Goal: Task Accomplishment & Management: Use online tool/utility

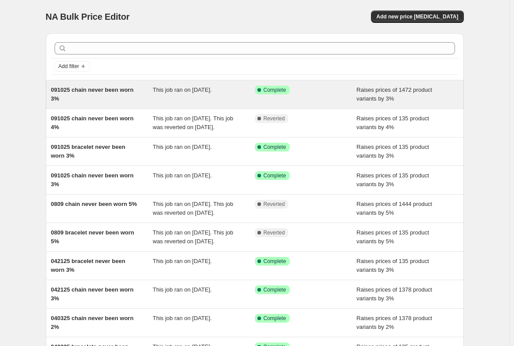
click at [98, 93] on span "091025 chain never been worn 3%" at bounding box center [92, 94] width 83 height 15
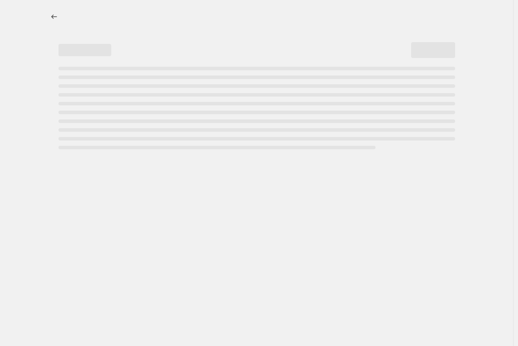
select select "percentage"
select select "no_change"
select select "collection"
select select "product_status"
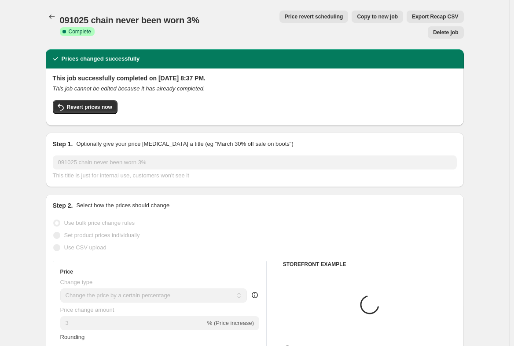
click at [357, 18] on span "Copy to new job" at bounding box center [377, 16] width 41 height 7
select select "percentage"
select select "no_change"
select select "collection"
select select "product_status"
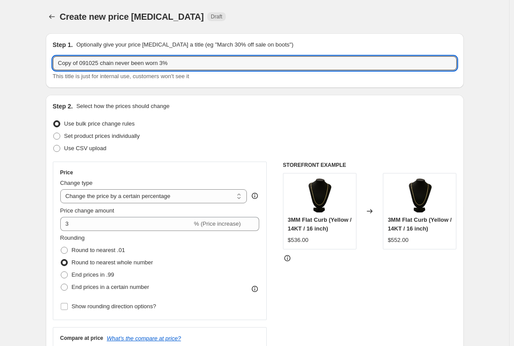
drag, startPoint x: 99, startPoint y: 62, endPoint x: -51, endPoint y: 60, distance: 149.9
click at [0, 60] on html "Home Settings Plans Skip to content Create new price [MEDICAL_DATA]. This page …" at bounding box center [257, 173] width 514 height 346
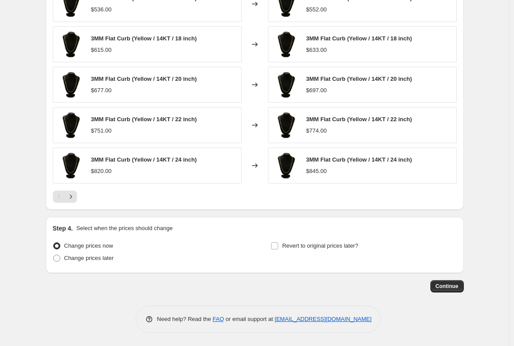
scroll to position [651, 0]
type input "092325 chain never been worn 3%"
click at [447, 286] on span "Continue" at bounding box center [446, 286] width 23 height 7
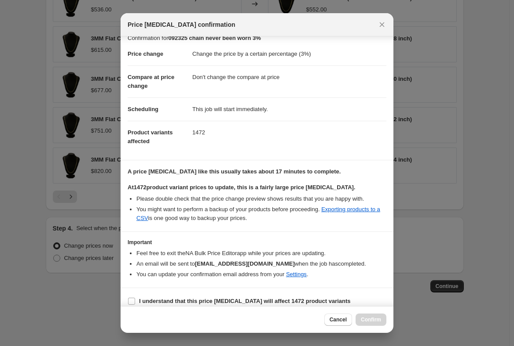
scroll to position [18, 0]
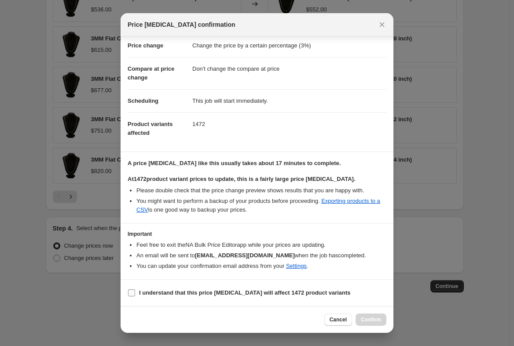
click at [277, 295] on b "I understand that this price [MEDICAL_DATA] will affect 1472 product variants" at bounding box center [244, 293] width 211 height 7
click at [135, 295] on input "I understand that this price [MEDICAL_DATA] will affect 1472 product variants" at bounding box center [131, 293] width 7 height 7
checkbox input "true"
click at [375, 320] on span "Confirm" at bounding box center [371, 320] width 20 height 7
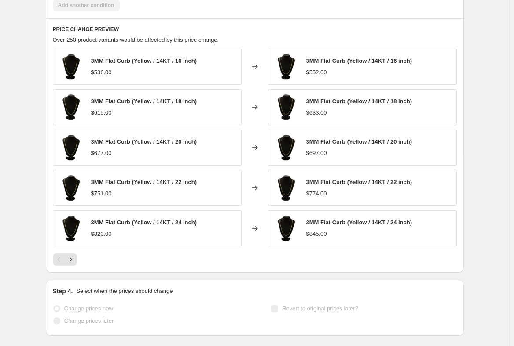
scroll to position [674, 0]
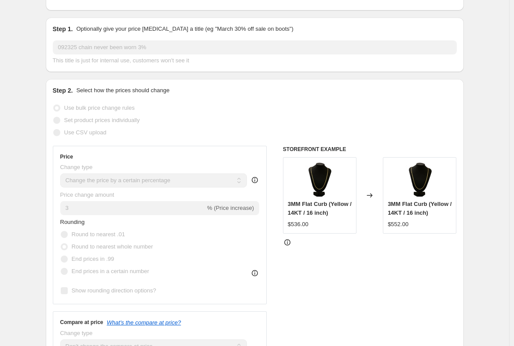
scroll to position [0, 0]
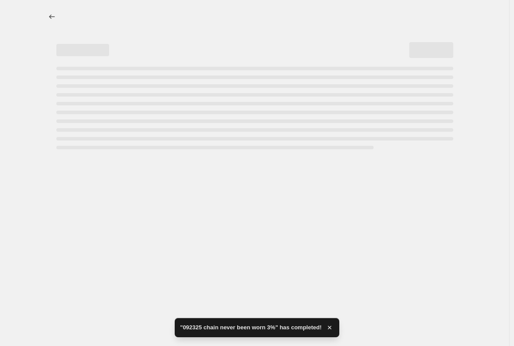
select select "percentage"
select select "no_change"
select select "collection"
select select "product_status"
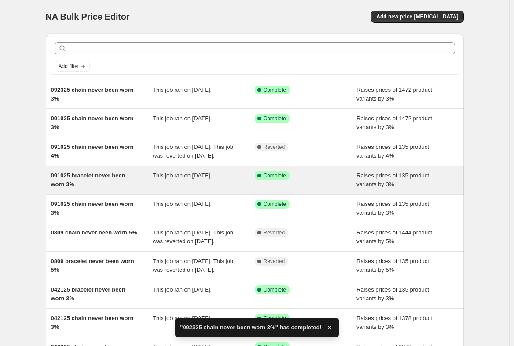
click at [106, 183] on span "091025 bracelet never been worn 3%" at bounding box center [88, 179] width 74 height 15
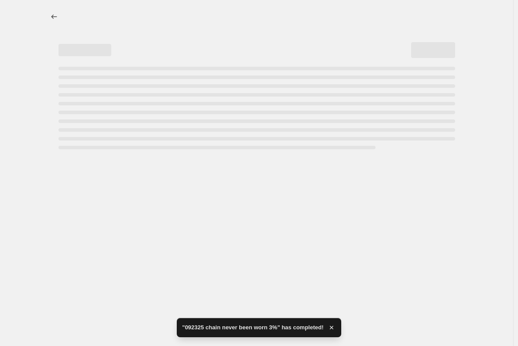
select select "percentage"
select select "no_change"
select select "collection"
select select "product_status"
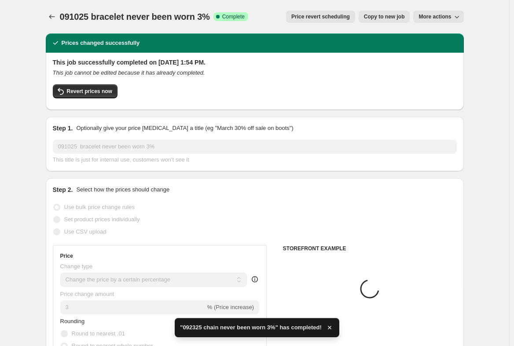
click at [378, 16] on span "Copy to new job" at bounding box center [384, 16] width 41 height 7
select select "percentage"
select select "no_change"
select select "collection"
select select "product_status"
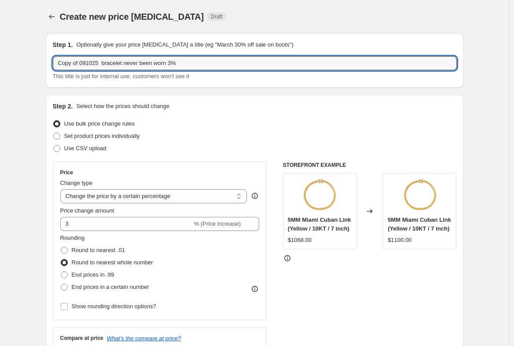
drag, startPoint x: 101, startPoint y: 61, endPoint x: -133, endPoint y: 49, distance: 234.2
click at [0, 49] on html "Home Settings Plans Skip to content Create new price change job. This page is r…" at bounding box center [257, 173] width 514 height 346
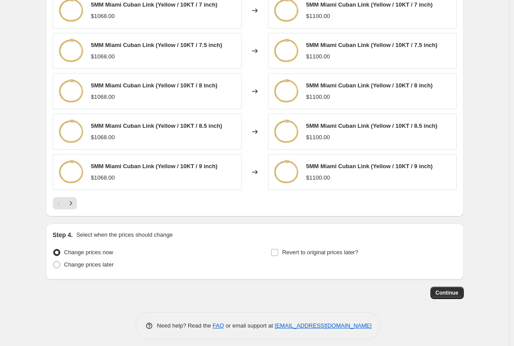
scroll to position [651, 0]
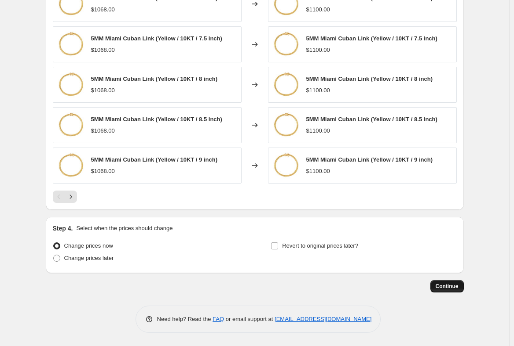
type input "092325 bracelet never been worn 3%"
click at [454, 284] on span "Continue" at bounding box center [446, 286] width 23 height 7
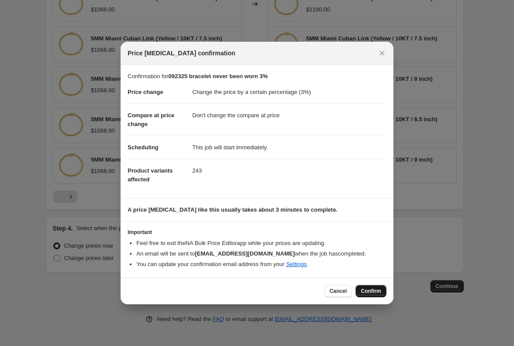
click at [379, 288] on button "Confirm" at bounding box center [370, 291] width 31 height 12
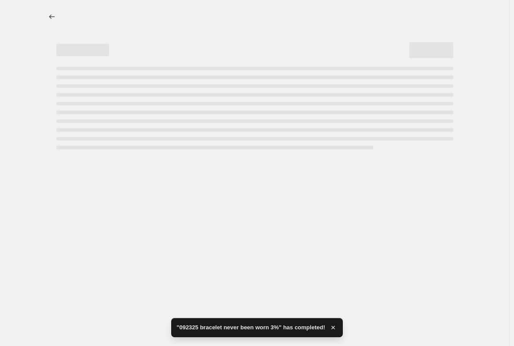
select select "percentage"
select select "no_change"
select select "collection"
select select "product_status"
